Goal: Task Accomplishment & Management: Manage account settings

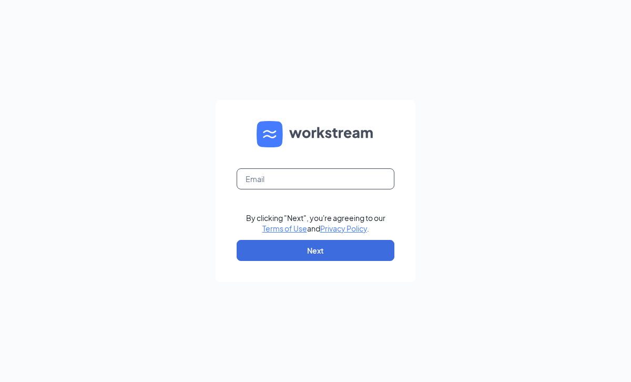
click at [359, 177] on input "text" at bounding box center [316, 178] width 158 height 21
type input "taovita19@gmail.com"
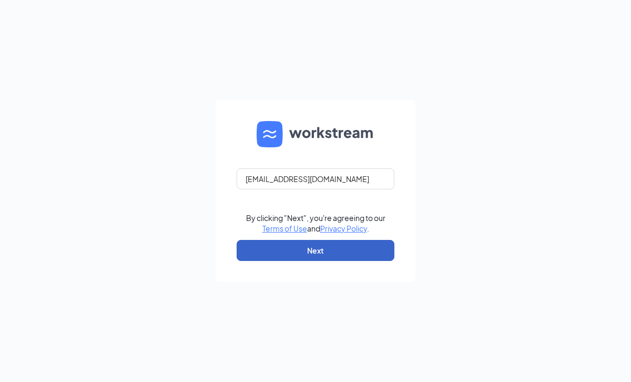
click at [341, 249] on button "Next" at bounding box center [316, 250] width 158 height 21
